Goal: Task Accomplishment & Management: Manage account settings

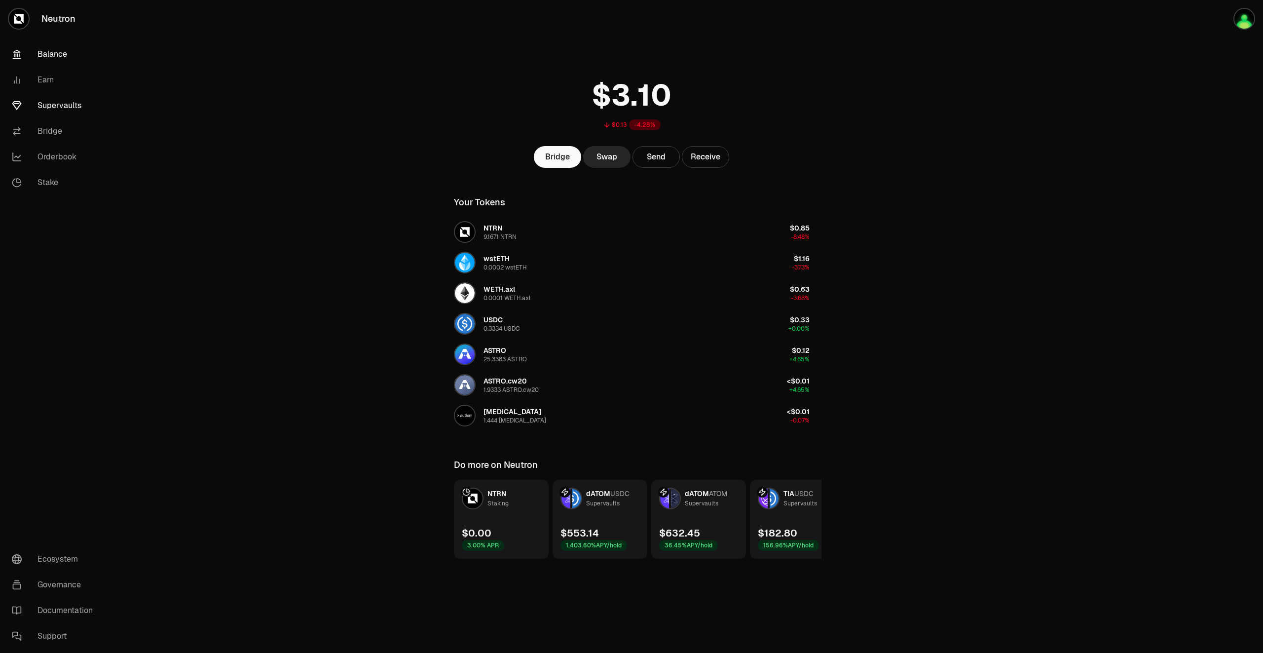
click at [70, 111] on link "Supervaults" at bounding box center [55, 106] width 103 height 26
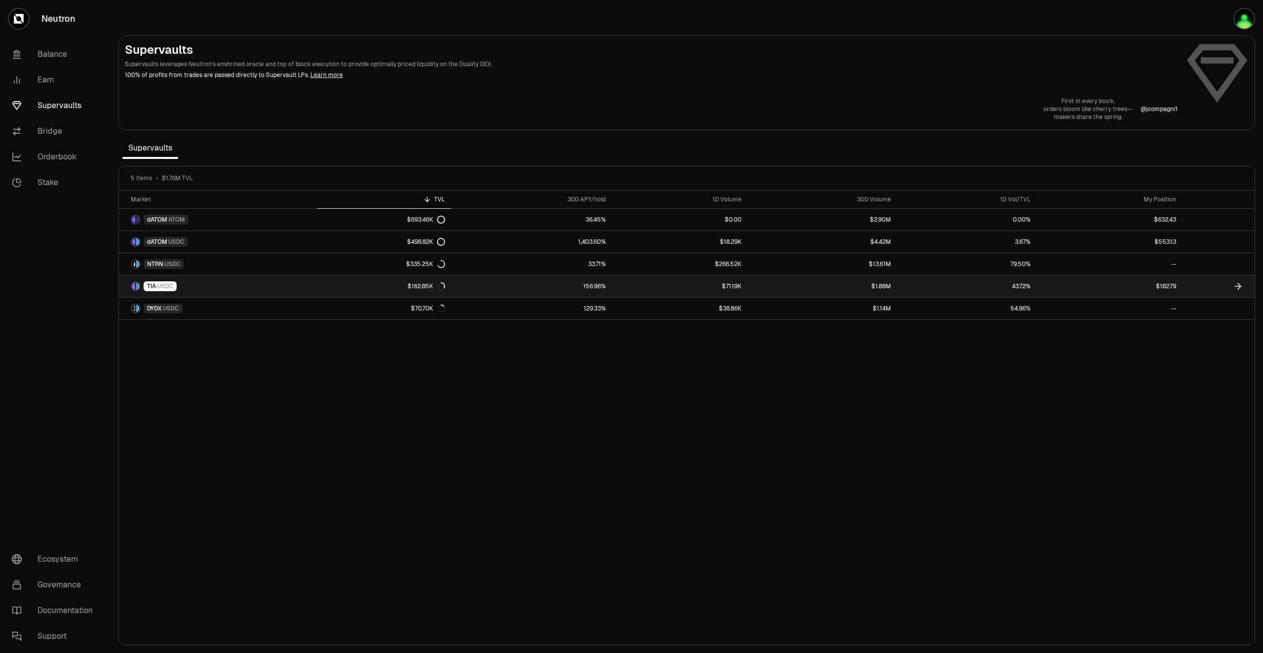
click at [1237, 286] on icon at bounding box center [1238, 286] width 6 height 0
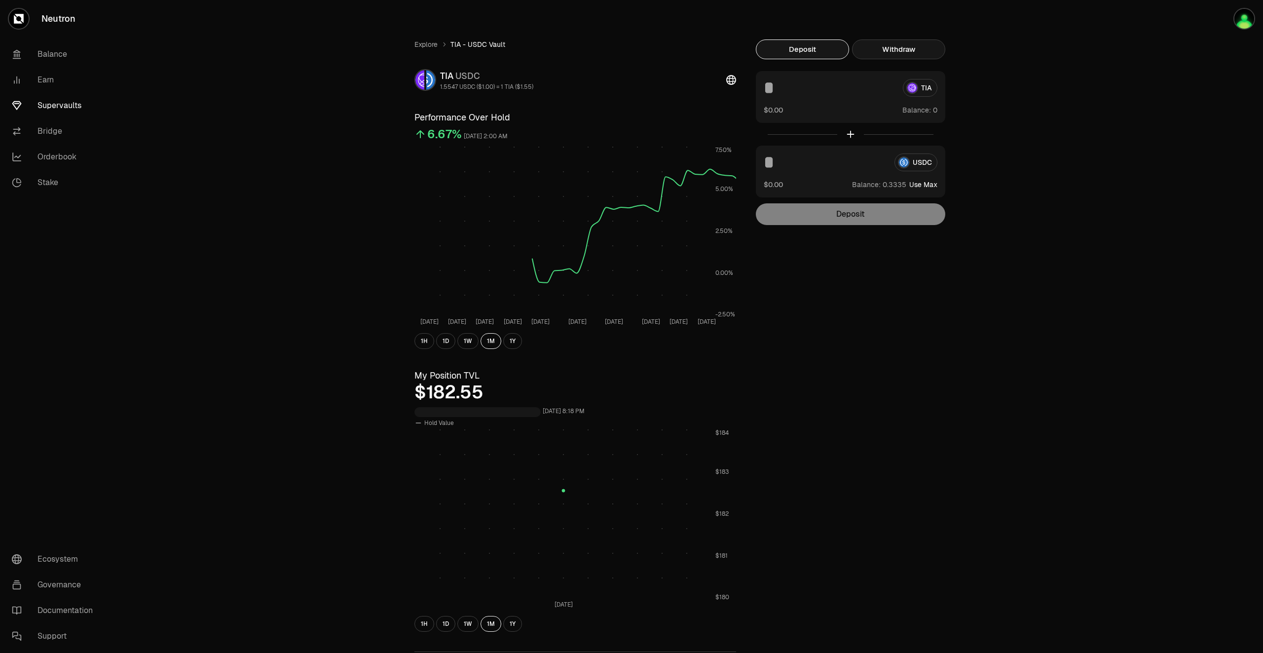
click at [887, 52] on button "Withdraw" at bounding box center [898, 49] width 93 height 20
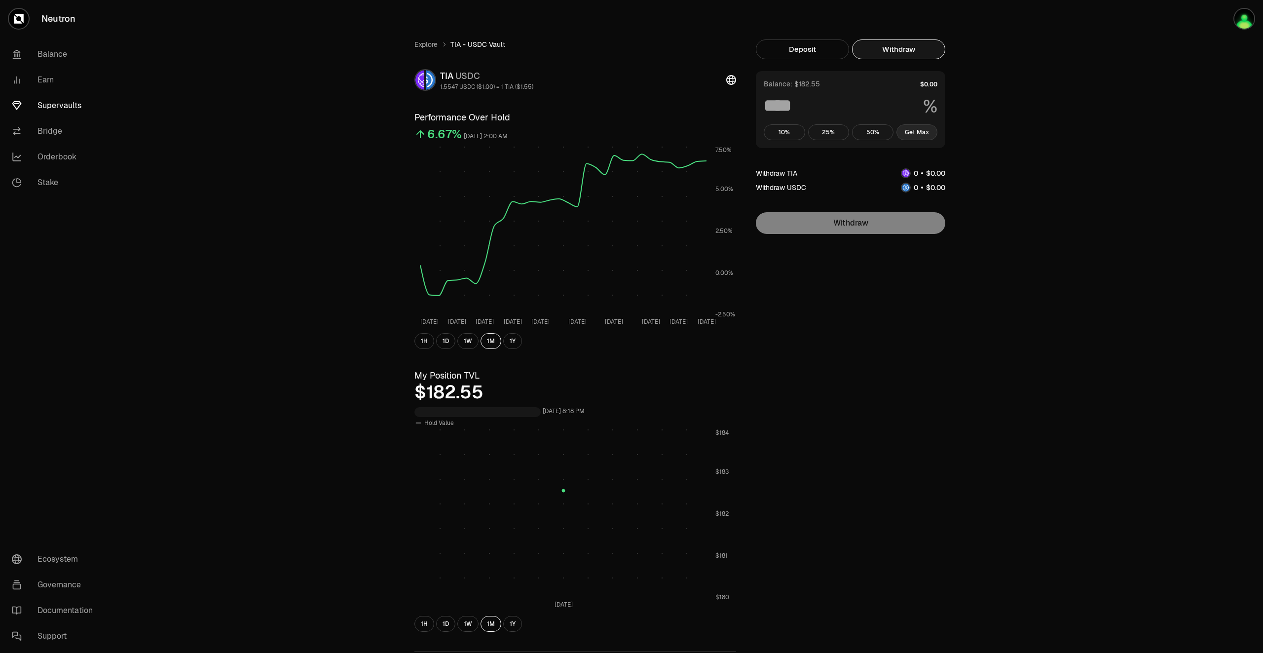
click at [925, 135] on button "Get Max" at bounding box center [917, 132] width 41 height 16
type input "***"
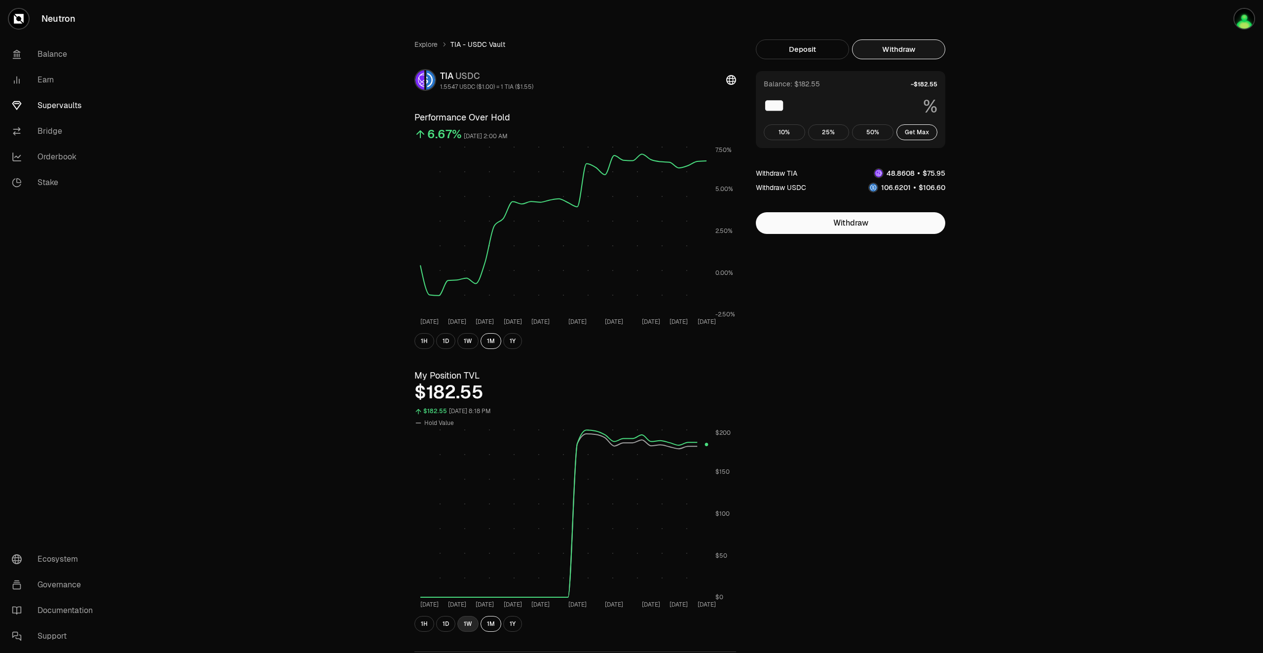
click at [469, 628] on button "1W" at bounding box center [467, 624] width 21 height 16
click at [468, 343] on button "1W" at bounding box center [467, 341] width 21 height 16
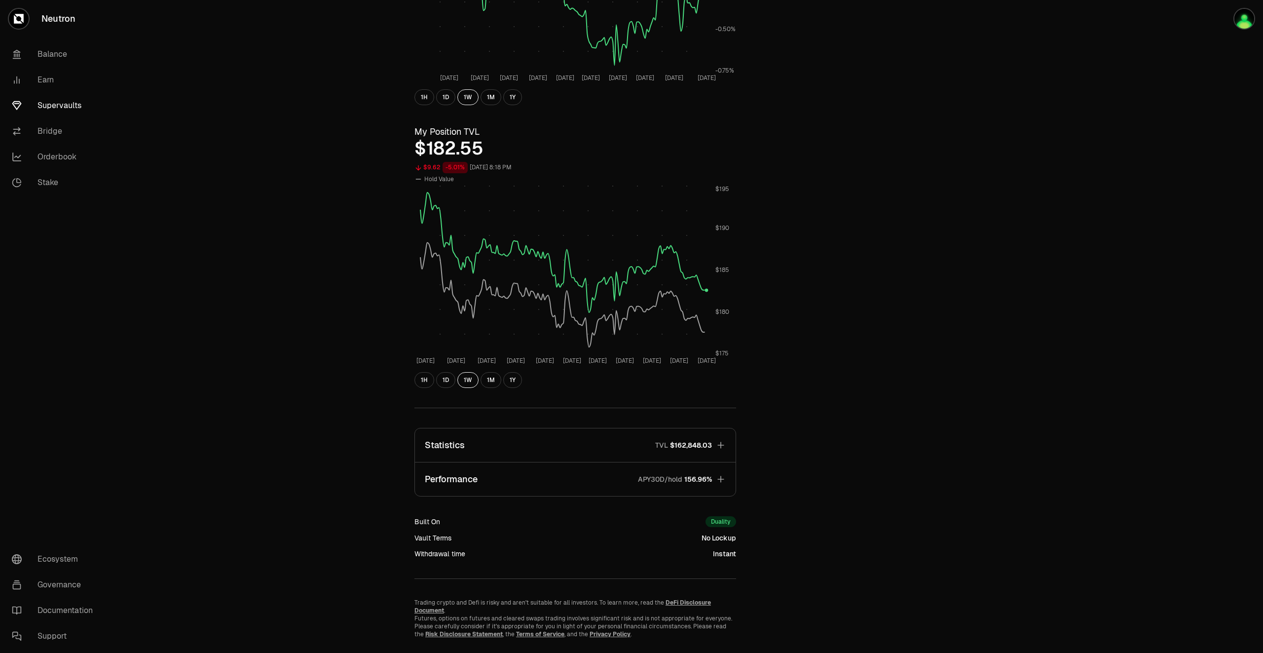
scroll to position [261, 0]
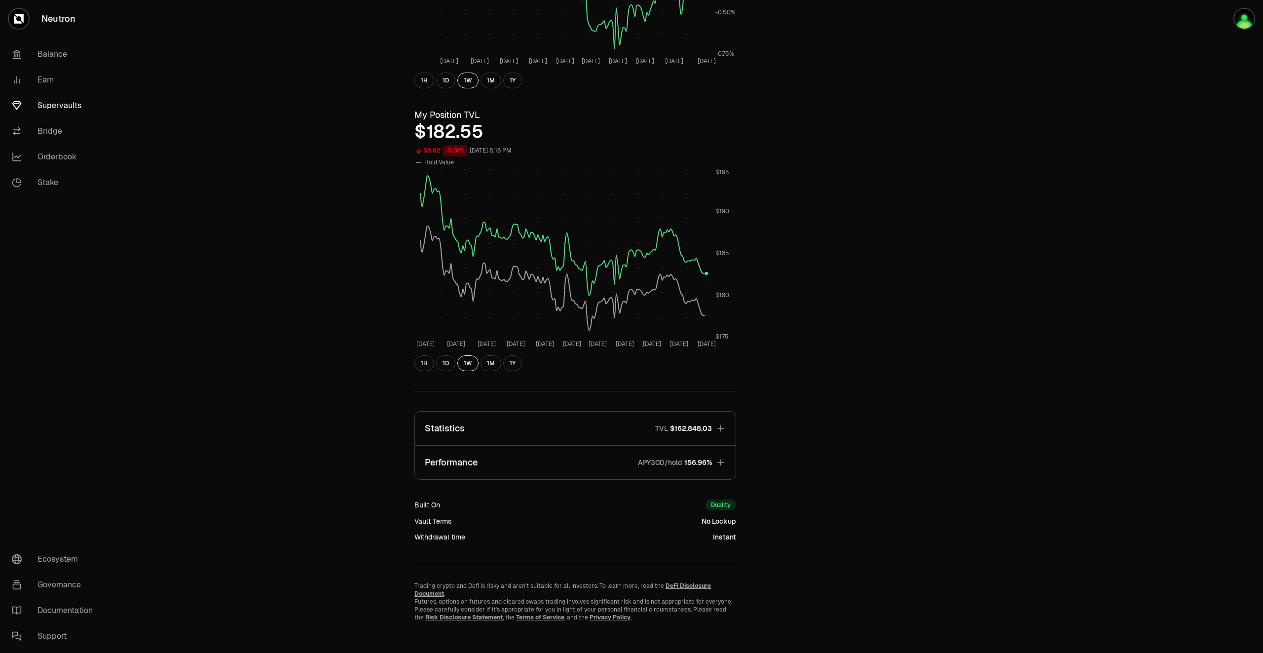
click at [724, 459] on icon "button" at bounding box center [721, 462] width 10 height 10
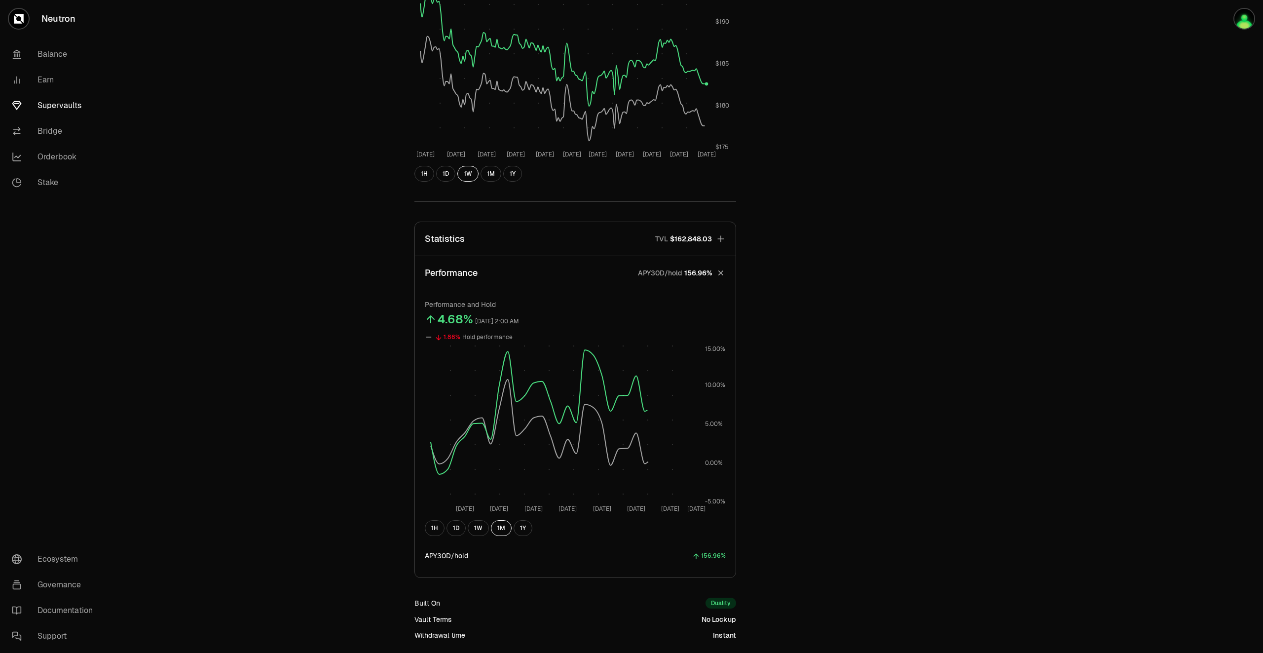
scroll to position [458, 0]
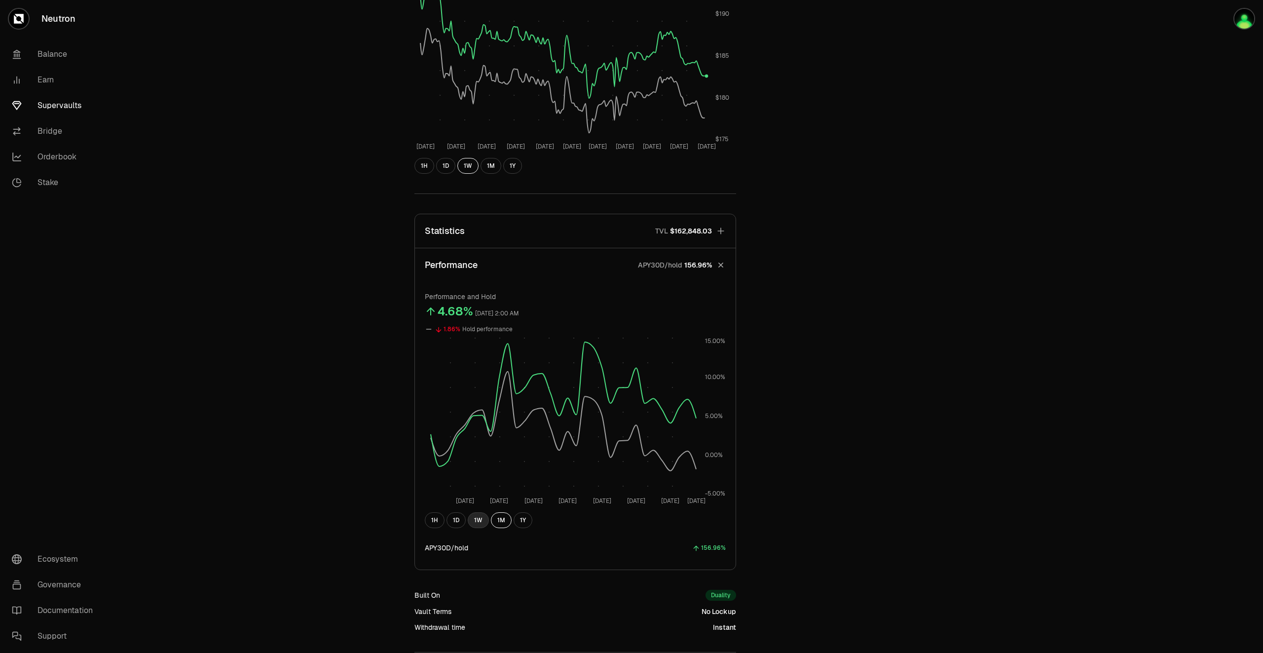
click at [476, 519] on button "1W" at bounding box center [478, 520] width 21 height 16
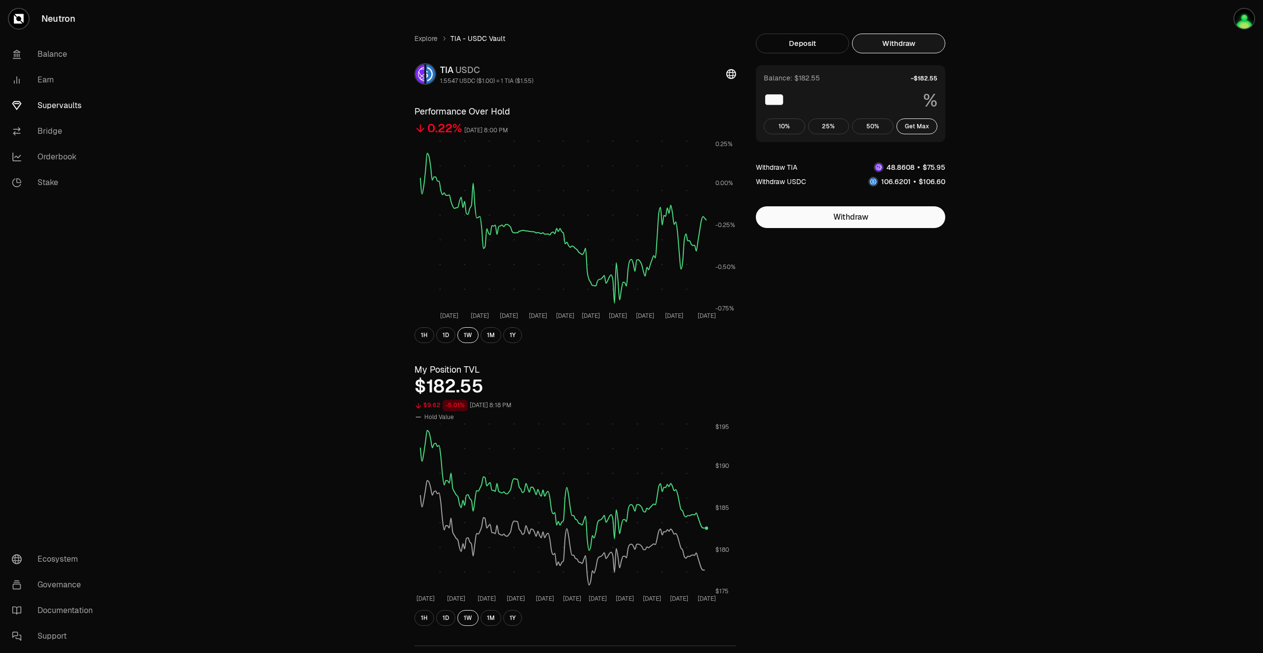
scroll to position [0, 0]
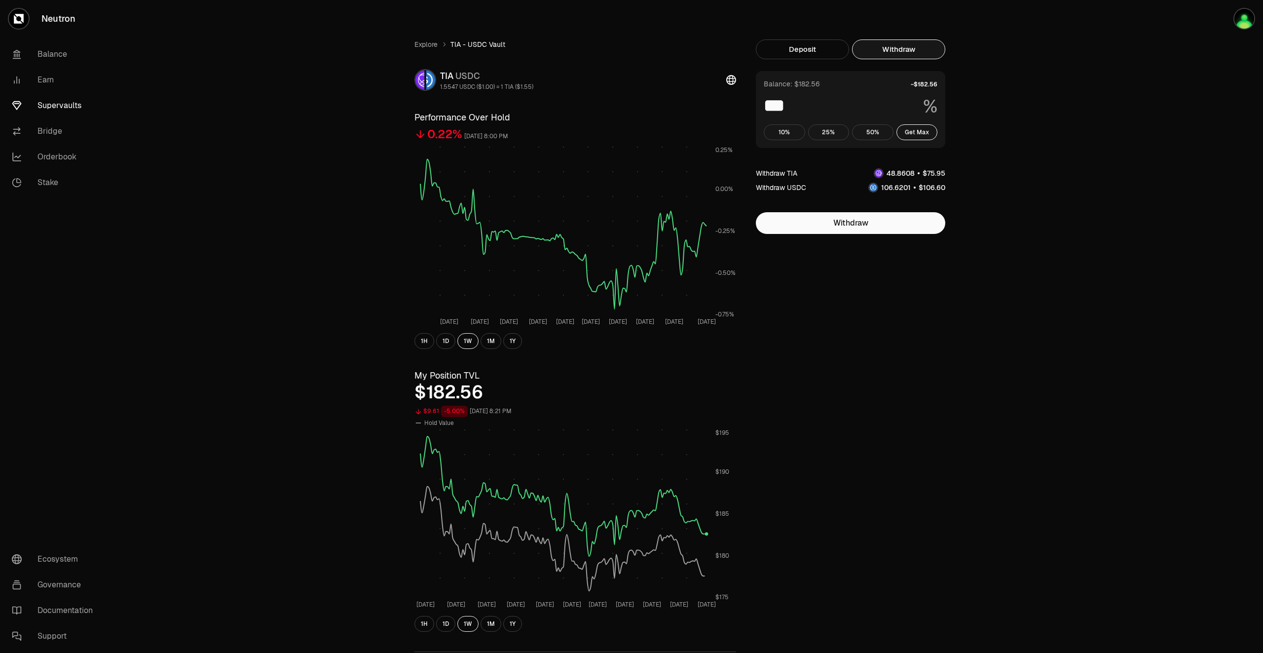
click at [76, 105] on link "Supervaults" at bounding box center [55, 106] width 103 height 26
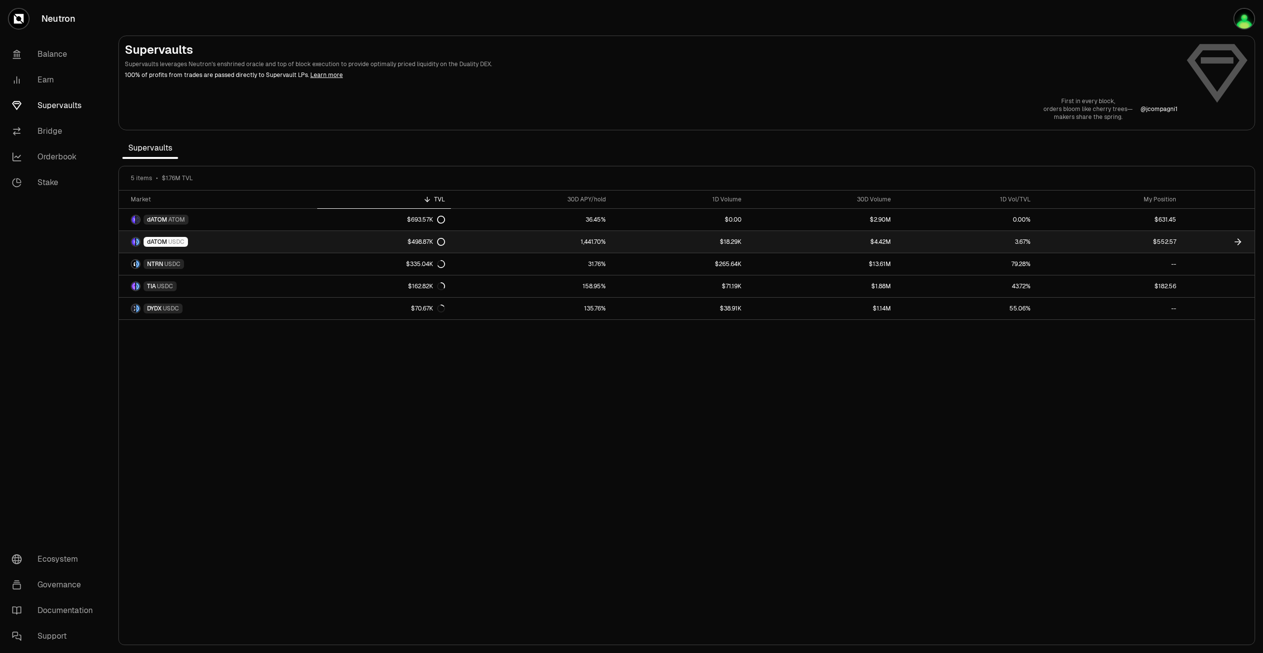
click at [1235, 240] on icon at bounding box center [1238, 242] width 10 height 10
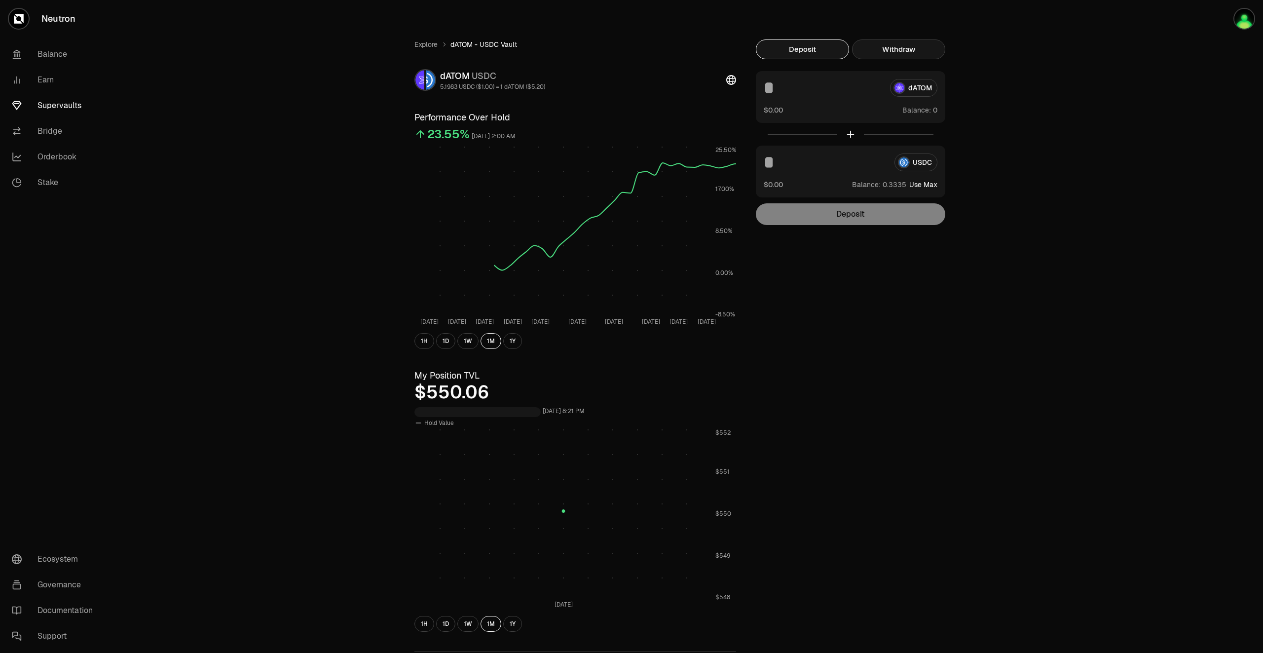
click at [903, 57] on button "Withdraw" at bounding box center [898, 49] width 93 height 20
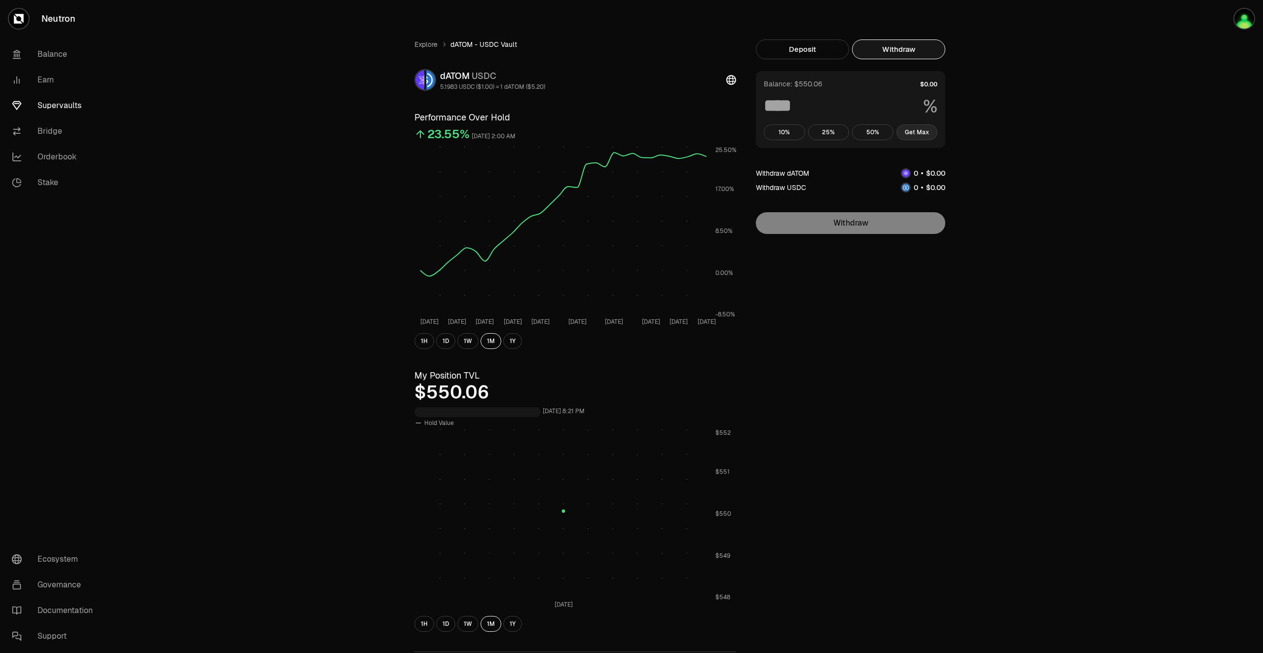
click at [927, 124] on button "Get Max" at bounding box center [917, 132] width 41 height 16
type input "***"
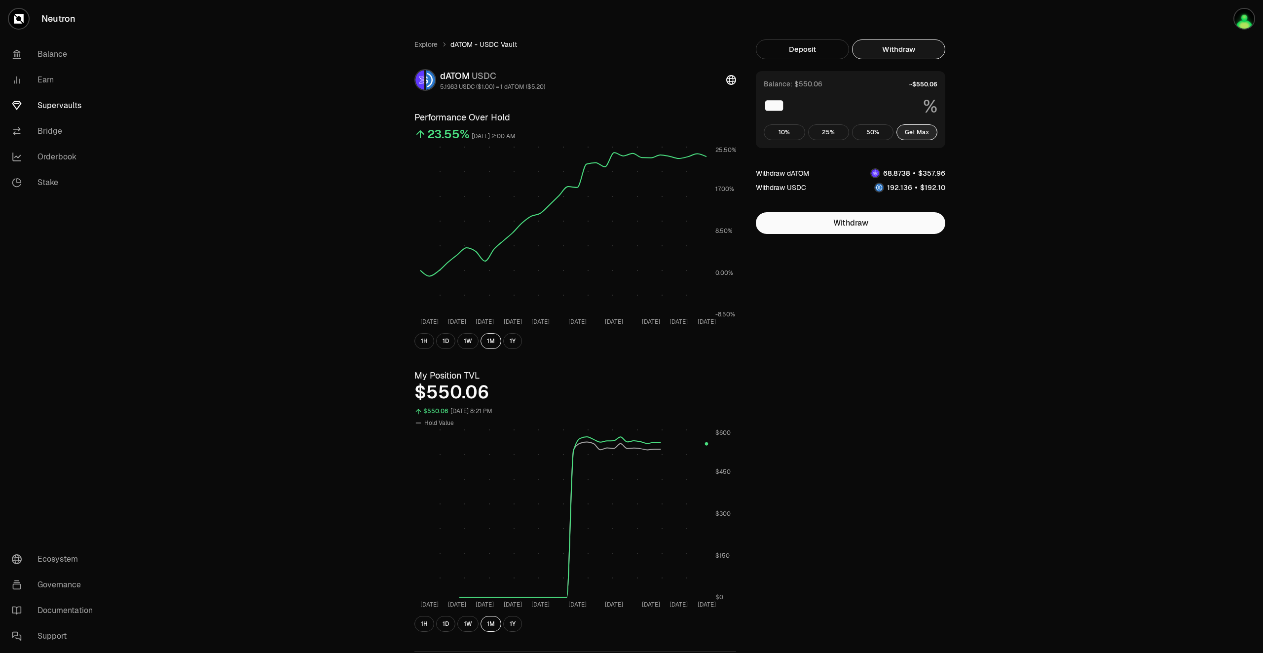
click at [922, 133] on button "Get Max" at bounding box center [917, 132] width 41 height 16
click at [51, 102] on link "Supervaults" at bounding box center [55, 106] width 103 height 26
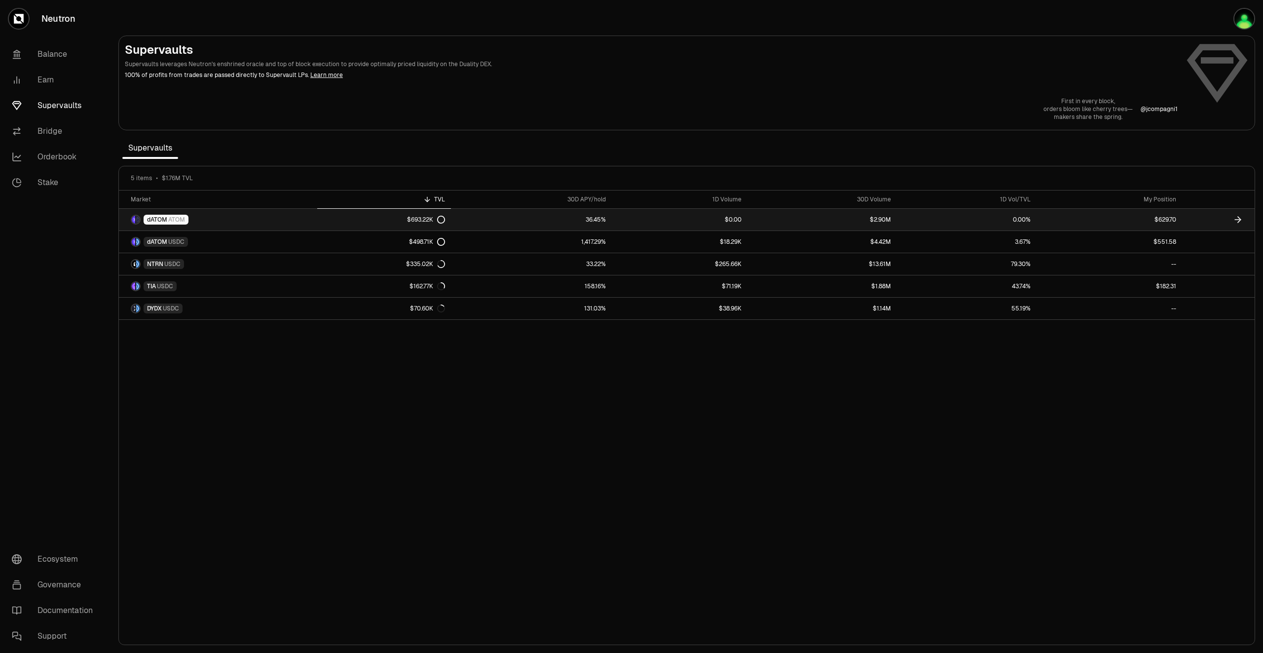
click at [1235, 219] on icon at bounding box center [1238, 220] width 10 height 10
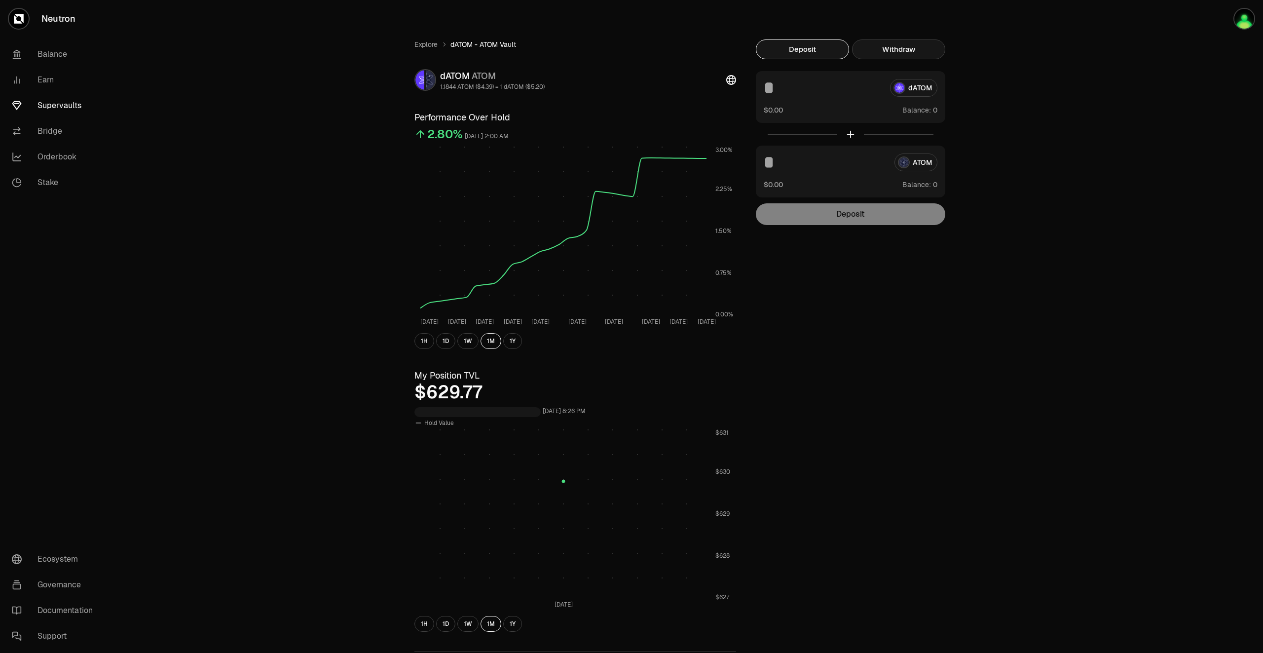
click at [908, 49] on button "Withdraw" at bounding box center [898, 49] width 93 height 20
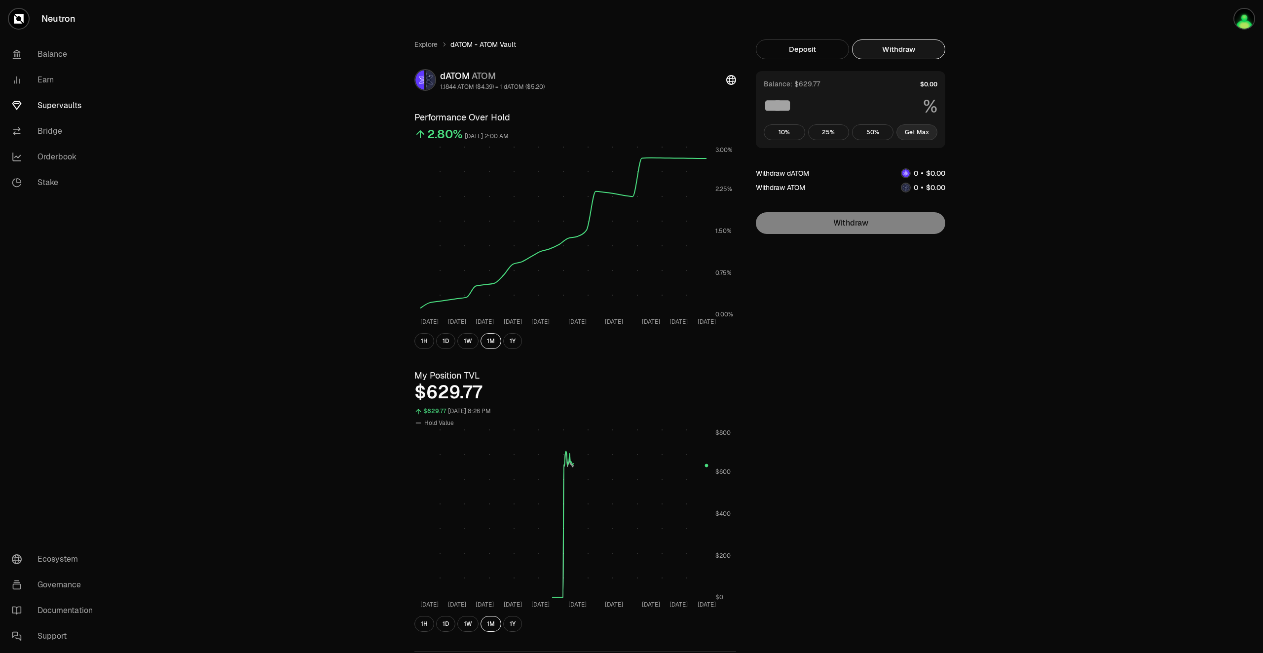
click at [924, 136] on button "Get Max" at bounding box center [917, 132] width 41 height 16
type input "***"
